Goal: Information Seeking & Learning: Learn about a topic

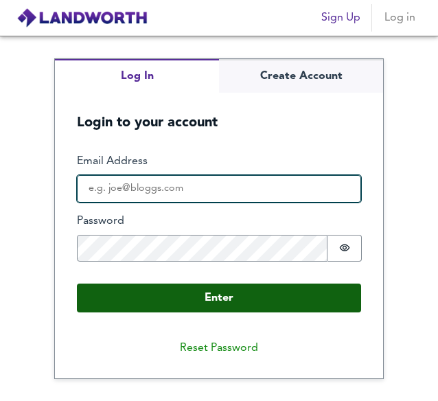
type input "[EMAIL_ADDRESS][DOMAIN_NAME]"
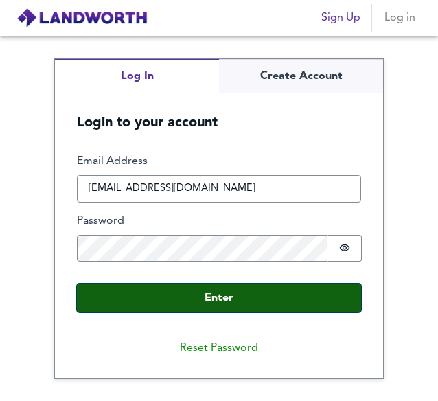
click at [161, 297] on button "Enter" at bounding box center [219, 298] width 285 height 29
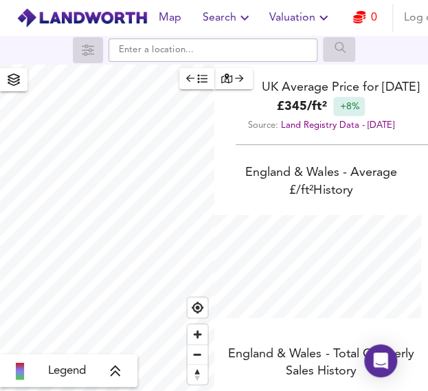
scroll to position [390, 427]
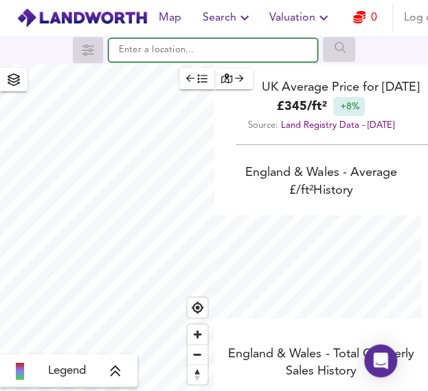
paste input "Tanyard [STREET_ADDRESS][PERSON_NAME]"
click at [139, 59] on input "Tanyard [STREET_ADDRESS][PERSON_NAME]" at bounding box center [213, 49] width 209 height 23
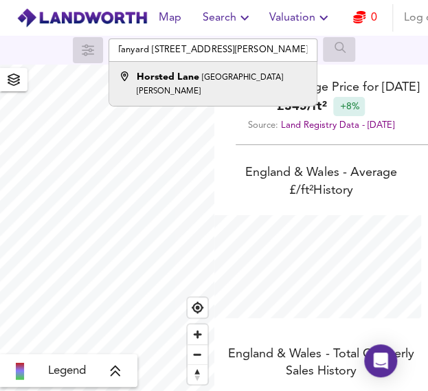
scroll to position [0, 0]
click at [169, 72] on strong "Horsted Lane" at bounding box center [168, 77] width 63 height 10
type input "[GEOGRAPHIC_DATA], [GEOGRAPHIC_DATA][PERSON_NAME]"
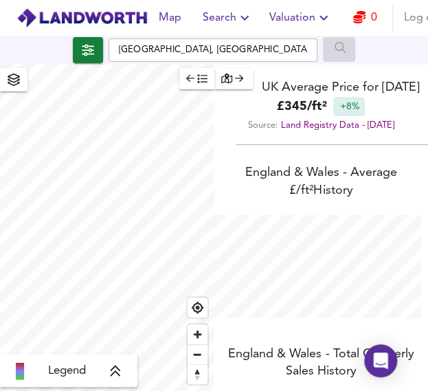
checkbox input "false"
checkbox input "true"
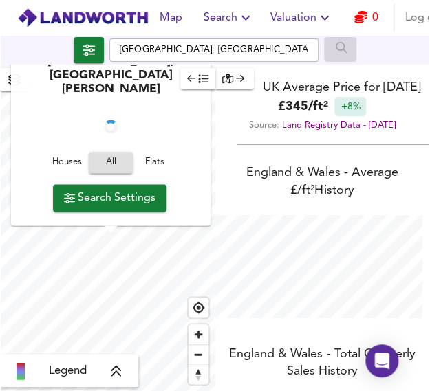
scroll to position [10, 0]
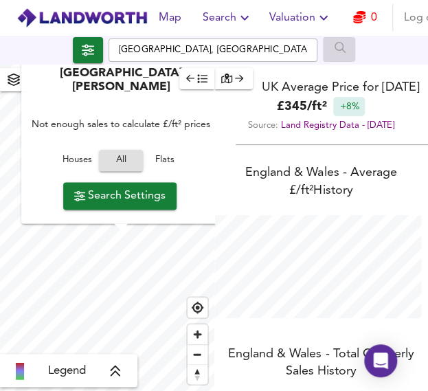
click at [84, 154] on span "Houses" at bounding box center [76, 161] width 37 height 16
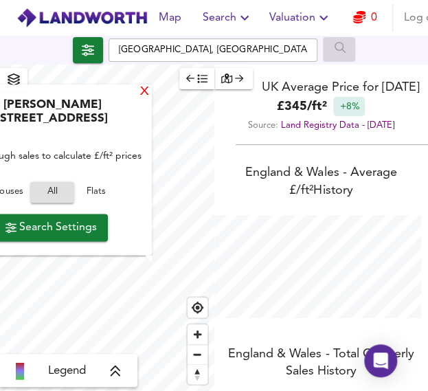
click at [144, 86] on div "X" at bounding box center [145, 92] width 12 height 13
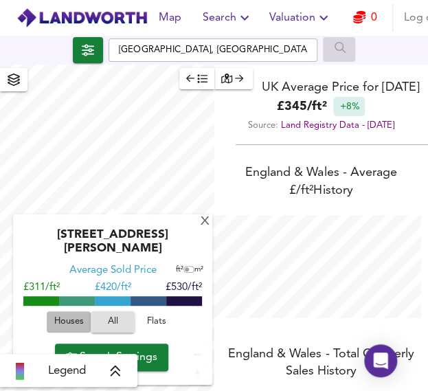
click at [67, 314] on span "Houses" at bounding box center [68, 322] width 37 height 16
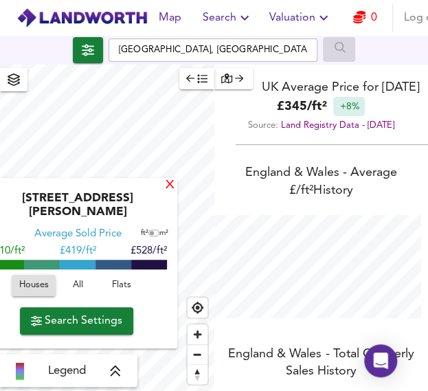
click at [164, 179] on div "X" at bounding box center [170, 185] width 12 height 13
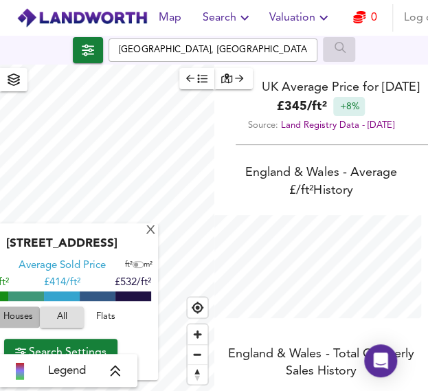
click at [21, 309] on span "Houses" at bounding box center [17, 317] width 37 height 16
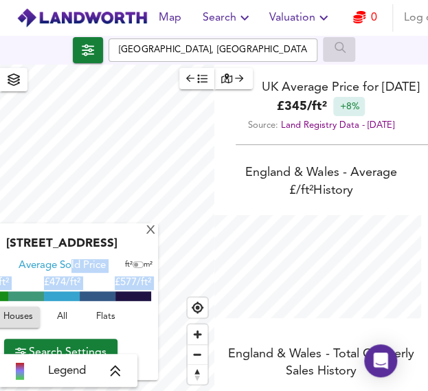
drag, startPoint x: 71, startPoint y: 263, endPoint x: -1, endPoint y: 189, distance: 103.5
click at [0, 189] on html "Map Search Valuation 0 Log out [GEOGRAPHIC_DATA][PERSON_NAME], RH18 5DX Average…" at bounding box center [214, 195] width 428 height 391
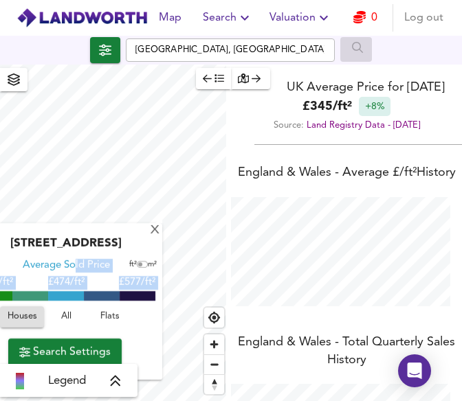
scroll to position [0, 0]
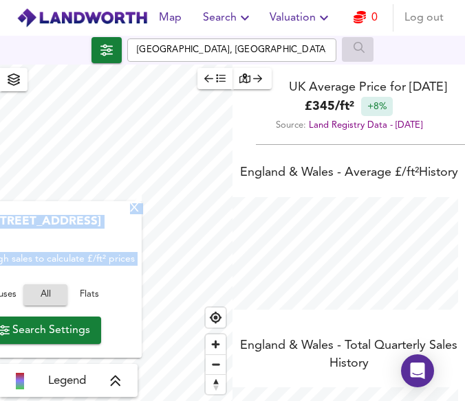
click at [137, 215] on div "X" at bounding box center [135, 208] width 12 height 13
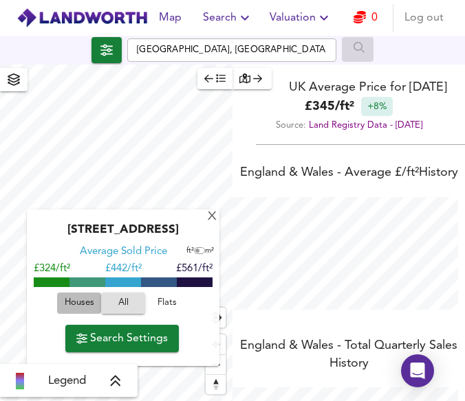
click at [82, 300] on span "Houses" at bounding box center [78, 304] width 37 height 16
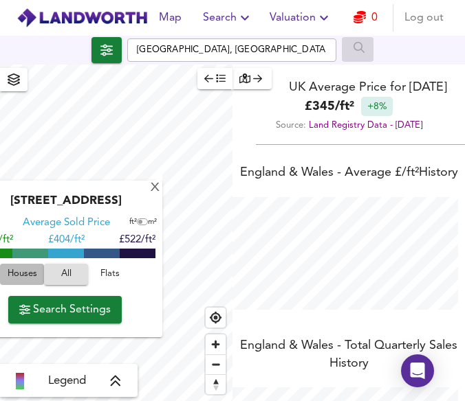
click at [21, 271] on span "Houses" at bounding box center [21, 275] width 37 height 16
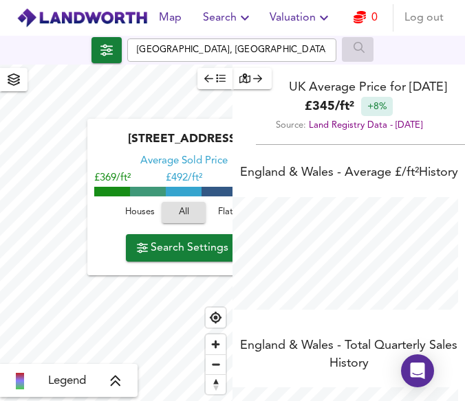
click at [254, 115] on div "X Ashdown Close, RH18 5DF Average Sold Price ft² m² £369/ft² £ 492/ft² £615/ft²…" at bounding box center [232, 233] width 465 height 337
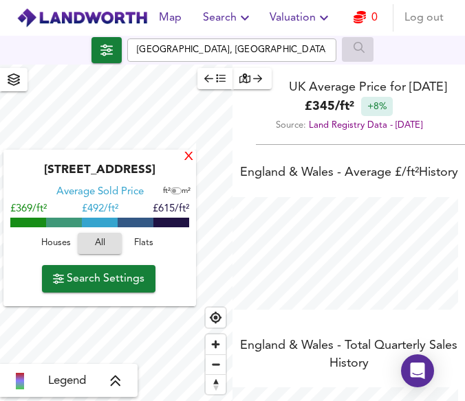
click at [186, 156] on div "X" at bounding box center [189, 157] width 12 height 13
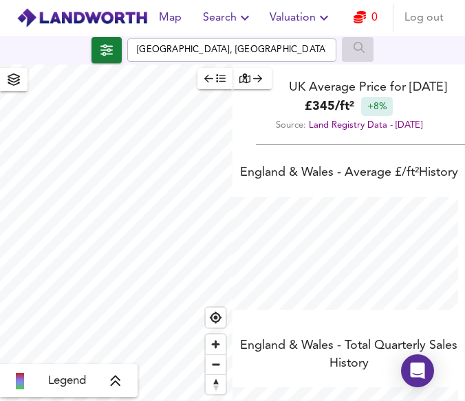
click at [241, 258] on div "Legend UK Average Price for [DATE] £ 345 / ft² +8% Source: Land Registry Data -…" at bounding box center [232, 233] width 465 height 337
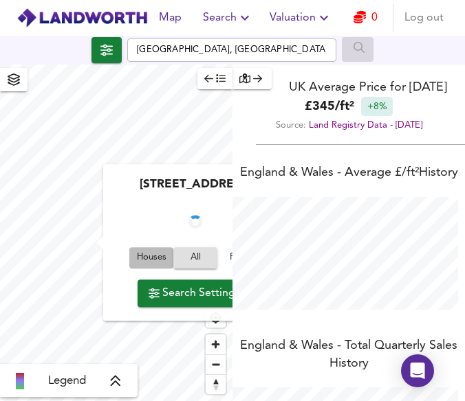
click at [147, 255] on span "Houses" at bounding box center [151, 258] width 37 height 16
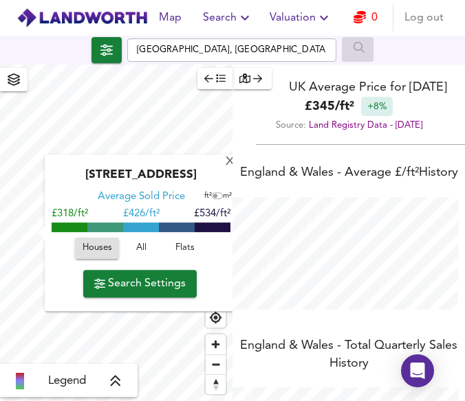
click at [0, 247] on html "Map Search Valuation 0 Log out [GEOGRAPHIC_DATA][PERSON_NAME] 4PH Average Sold …" at bounding box center [232, 200] width 465 height 401
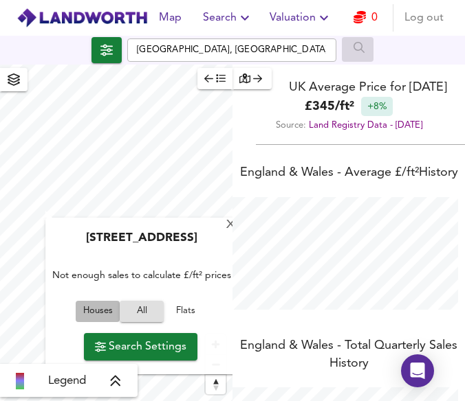
click at [102, 306] on span "Houses" at bounding box center [97, 312] width 37 height 16
